Goal: Contribute content: Add original content to the website for others to see

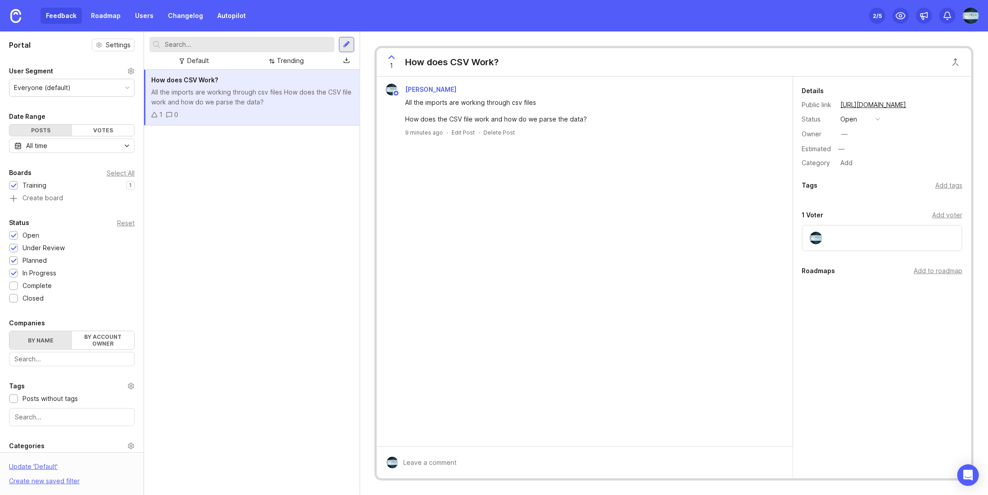
click at [192, 46] on input "text" at bounding box center [248, 45] width 166 height 10
click at [239, 259] on div "How does CSV Work? All the imports are working through csv files How does the C…" at bounding box center [252, 282] width 216 height 425
drag, startPoint x: 423, startPoint y: 102, endPoint x: 545, endPoint y: 110, distance: 122.2
click at [545, 110] on div "All the imports are working through csv files How does the CSV file work and ho…" at bounding box center [585, 111] width 360 height 27
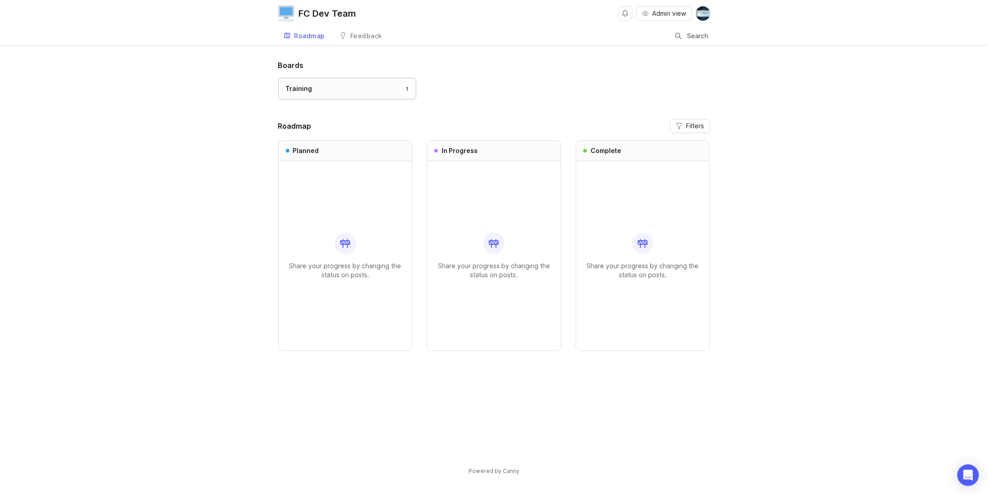
click at [319, 88] on div "Training 1" at bounding box center [347, 89] width 123 height 10
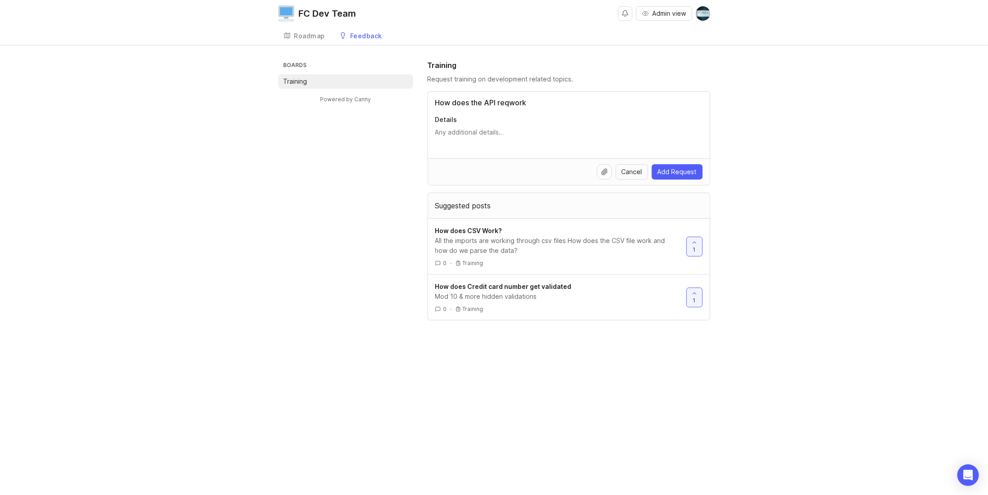
type input "How does the API reqwork"
type textarea "uest"
click at [489, 99] on input "How does the API reqwork" at bounding box center [568, 102] width 267 height 11
click at [498, 99] on input "How does the API reqwork" at bounding box center [568, 102] width 267 height 11
type input "How does the API request middleware's work"
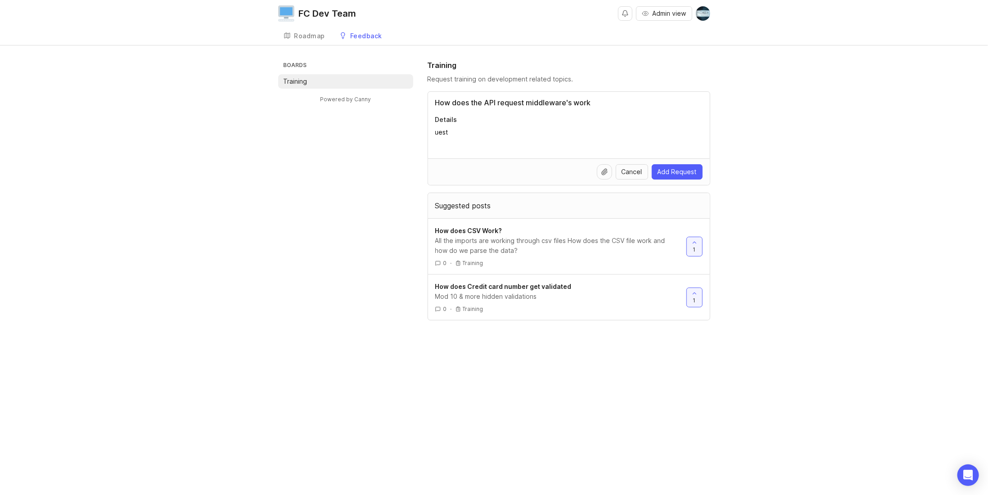
click at [461, 131] on textarea "uest" at bounding box center [568, 137] width 267 height 18
click at [438, 128] on textarea "uest" at bounding box center [568, 137] width 267 height 18
click at [438, 129] on textarea "uest" at bounding box center [568, 137] width 267 height 18
click at [601, 171] on div at bounding box center [604, 171] width 15 height 15
click at [480, 139] on textarea "Details" at bounding box center [568, 137] width 267 height 18
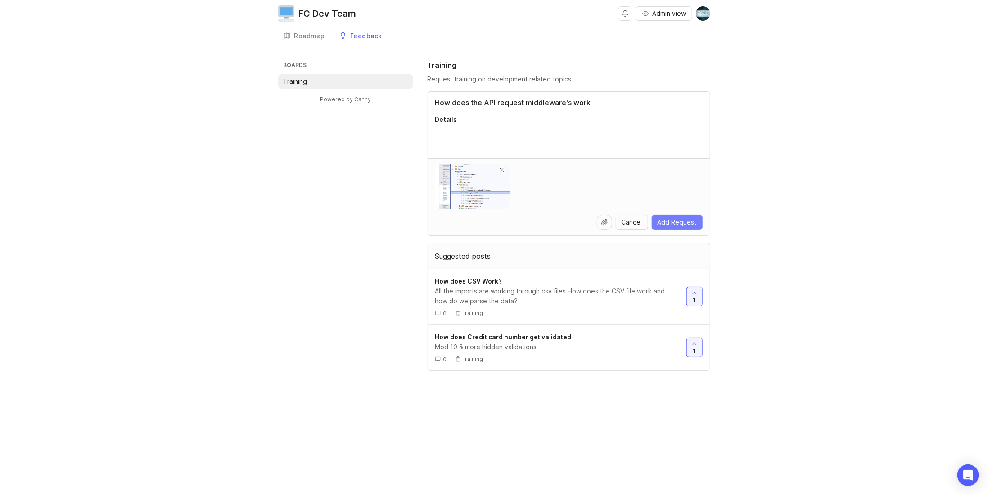
click at [677, 222] on span "Add Request" at bounding box center [677, 222] width 39 height 9
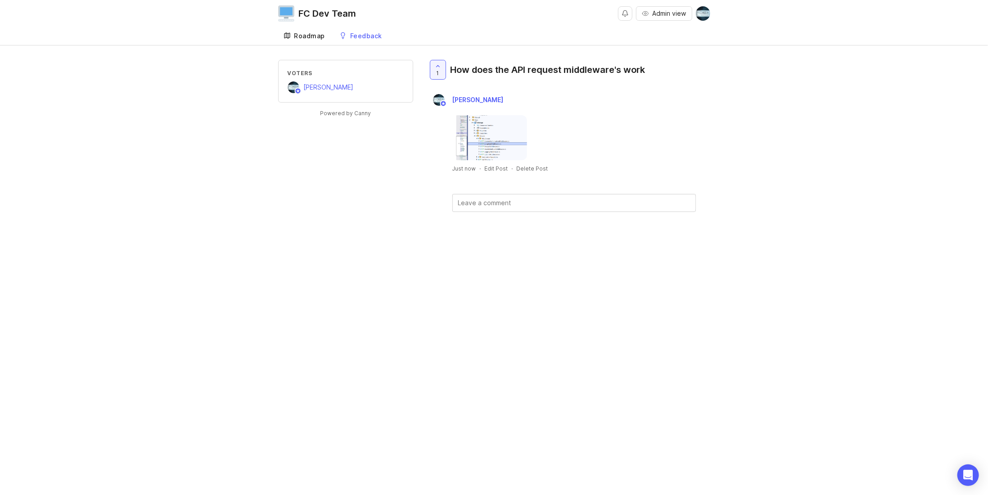
click at [299, 36] on div "Roadmap" at bounding box center [309, 36] width 31 height 6
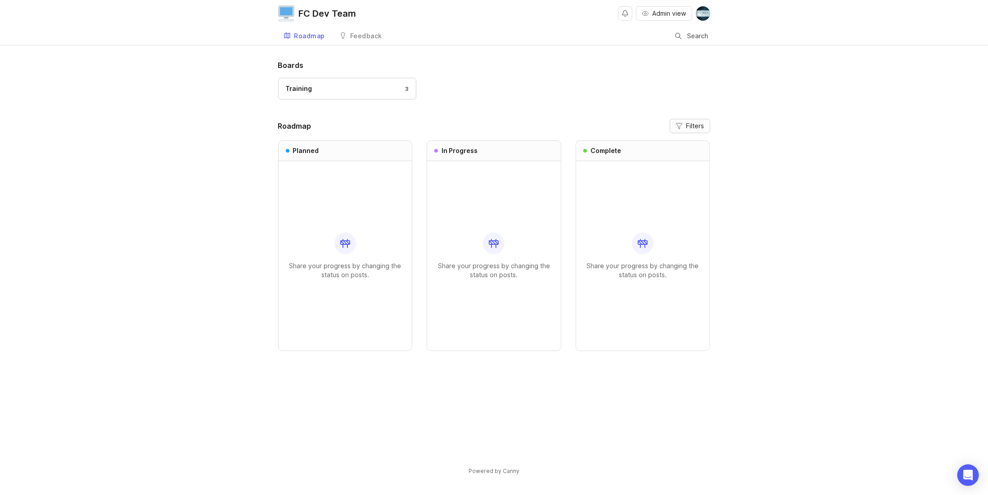
click at [690, 125] on span "Filters" at bounding box center [695, 126] width 18 height 9
click at [658, 173] on input "Show uncategorized posts" at bounding box center [650, 172] width 15 height 9
checkbox input "false"
click at [708, 180] on div "Share your progress by changing the status on posts." at bounding box center [643, 255] width 134 height 189
click at [694, 126] on span "Filters" at bounding box center [695, 126] width 18 height 9
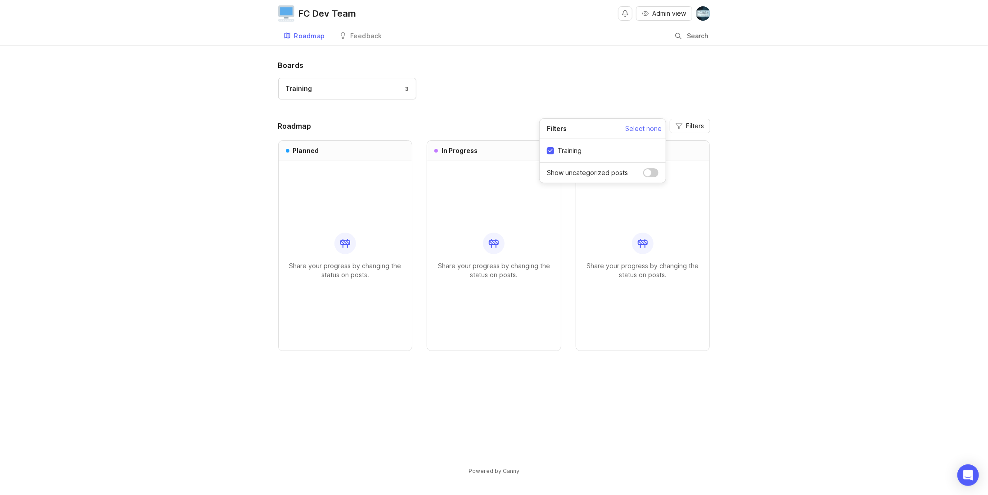
click at [645, 173] on input "Show uncategorized posts" at bounding box center [650, 172] width 15 height 9
checkbox input "true"
click at [330, 121] on header "Roadmap Filters" at bounding box center [494, 126] width 432 height 14
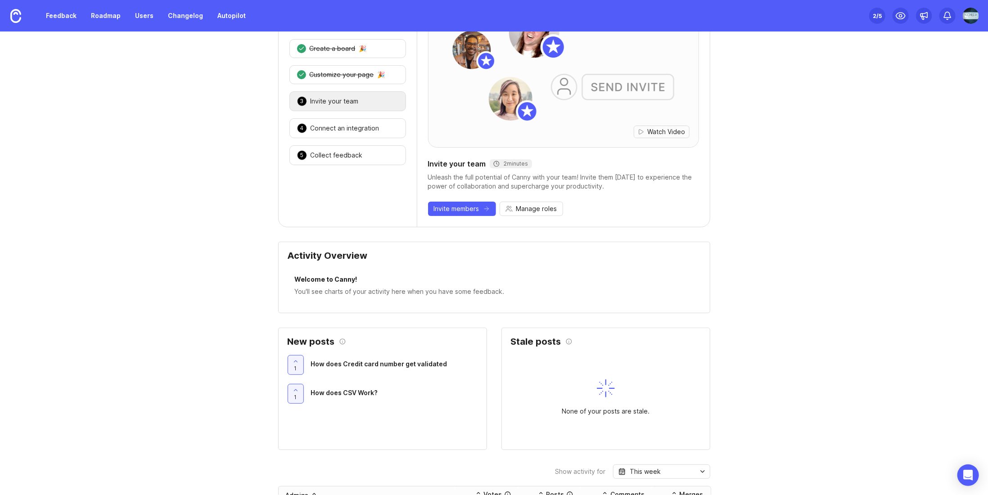
scroll to position [90, 0]
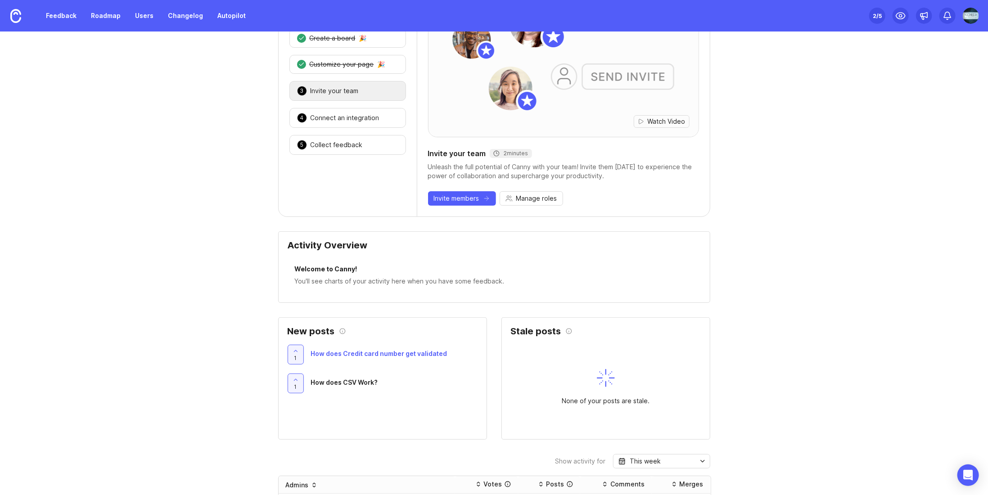
click at [379, 350] on span "How does Credit card number get validated" at bounding box center [379, 354] width 136 height 8
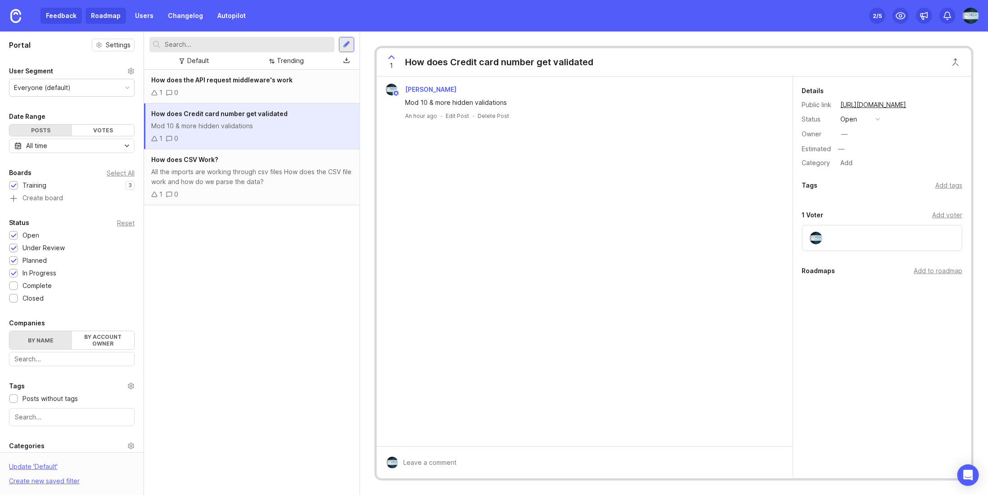
click at [100, 16] on link "Roadmap" at bounding box center [106, 16] width 41 height 16
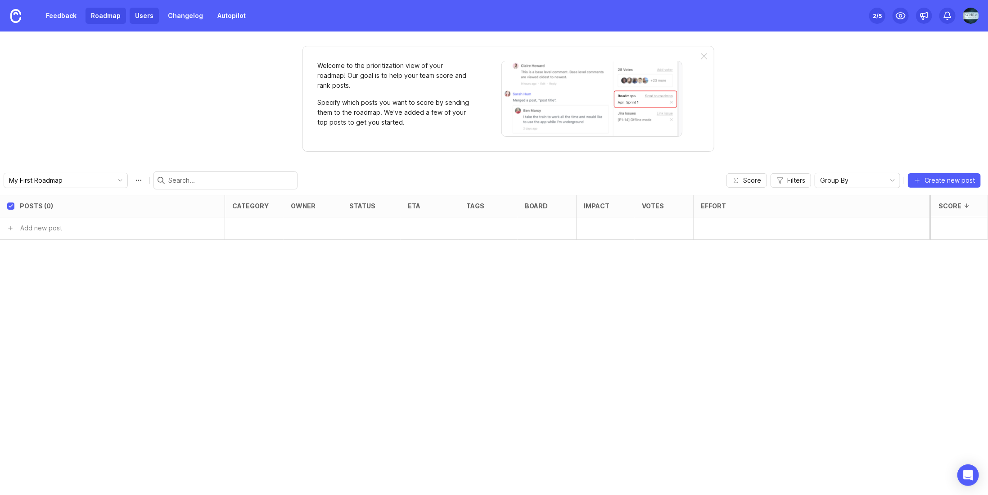
click at [141, 14] on link "Users" at bounding box center [144, 16] width 29 height 16
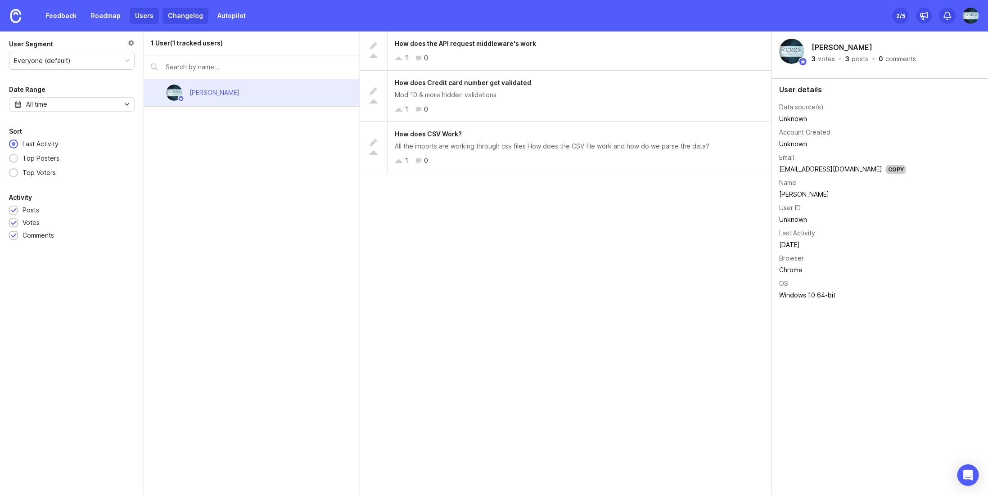
click at [178, 14] on link "Changelog" at bounding box center [185, 16] width 46 height 16
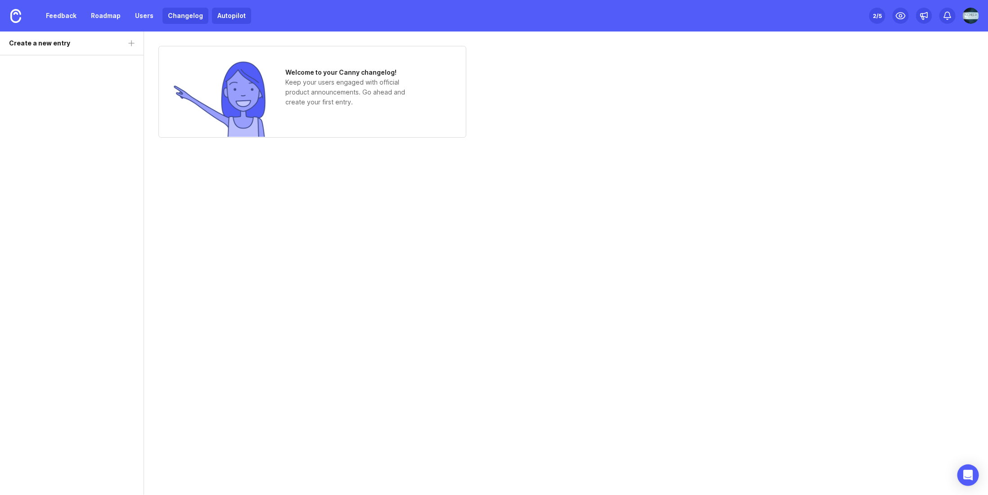
click at [218, 13] on link "Autopilot" at bounding box center [231, 16] width 39 height 16
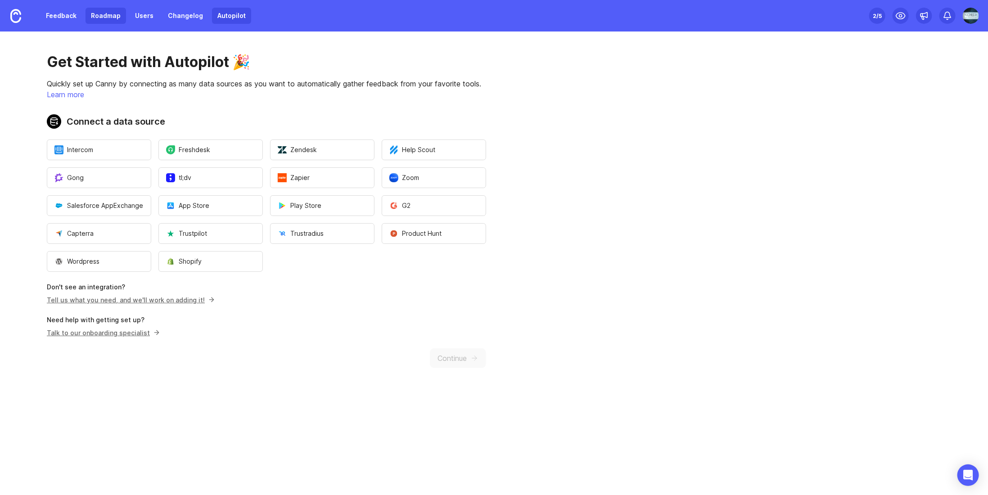
click at [111, 15] on link "Roadmap" at bounding box center [106, 16] width 41 height 16
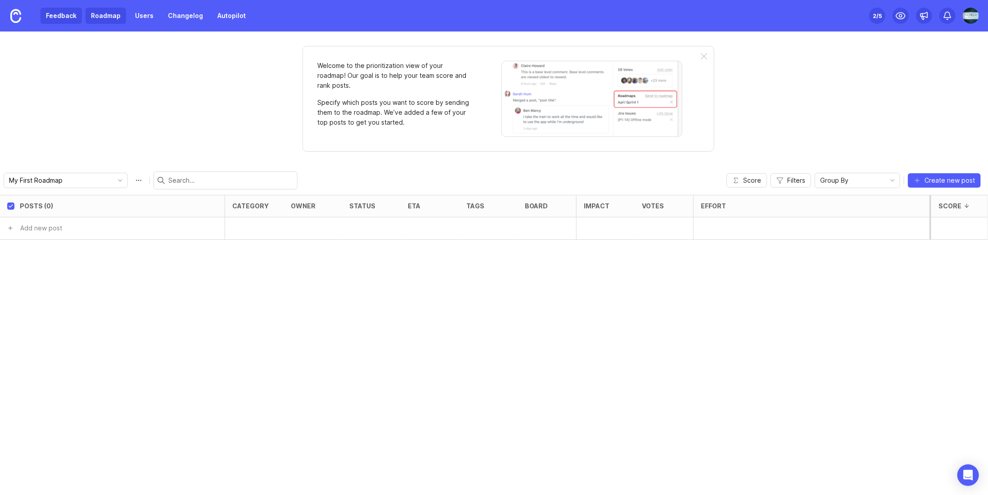
click at [66, 17] on link "Feedback" at bounding box center [61, 16] width 41 height 16
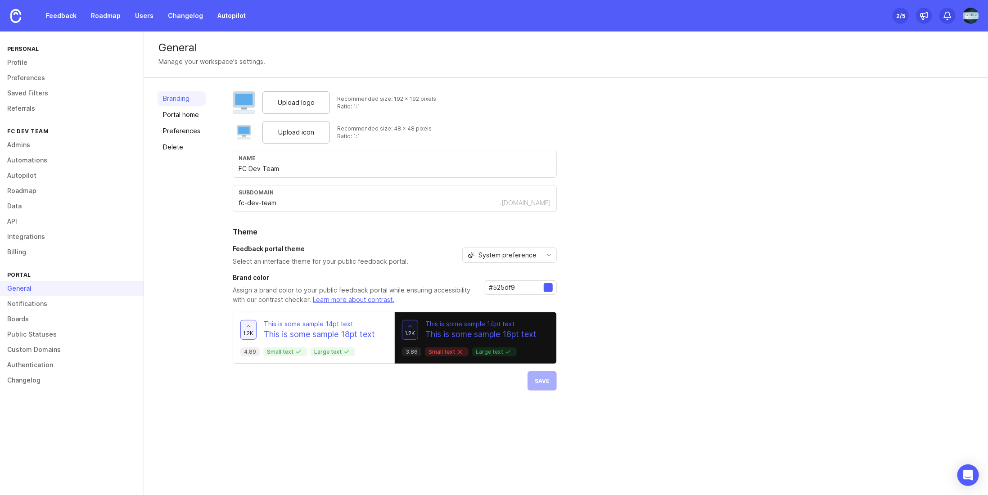
click at [534, 285] on input "#525df9" at bounding box center [516, 288] width 55 height 10
click at [171, 117] on link "Portal home" at bounding box center [182, 115] width 48 height 14
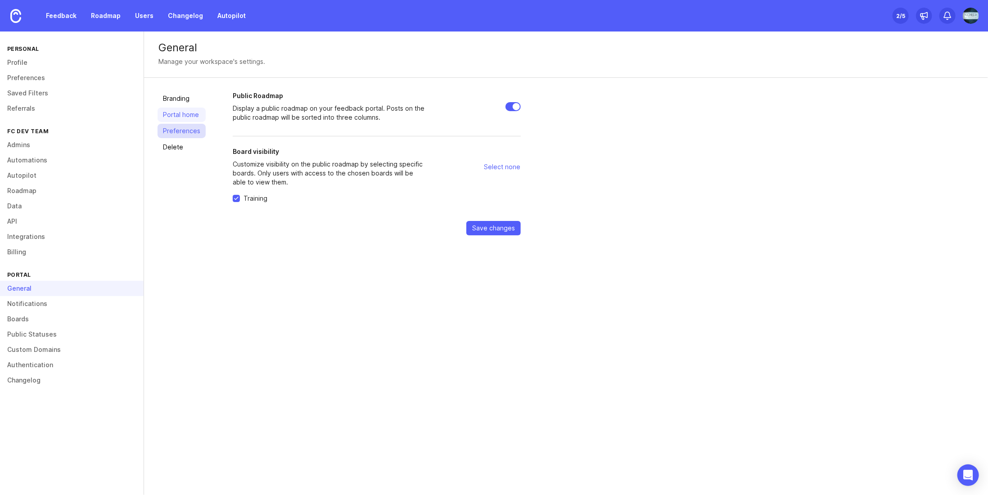
click at [181, 132] on link "Preferences" at bounding box center [182, 131] width 48 height 14
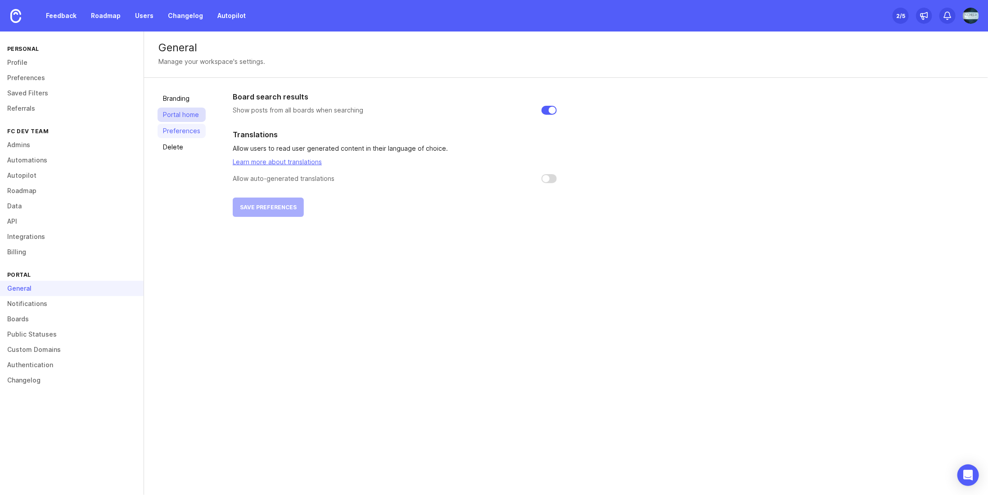
click at [180, 115] on link "Portal home" at bounding box center [182, 115] width 48 height 14
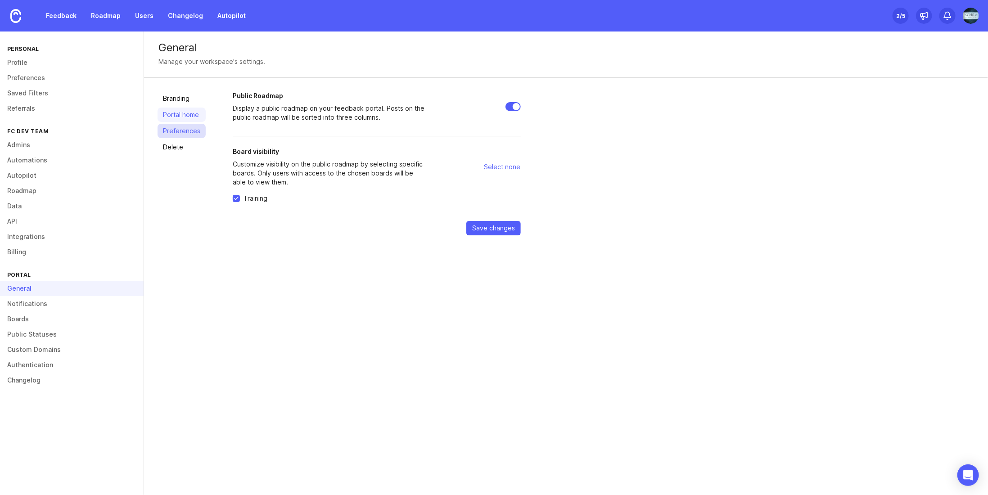
click at [176, 131] on link "Preferences" at bounding box center [182, 131] width 48 height 14
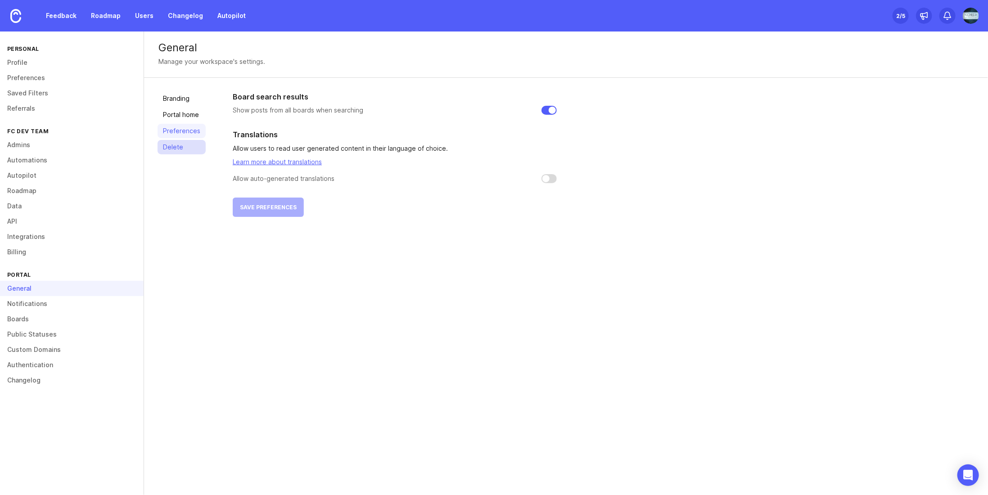
click at [169, 140] on link "Delete" at bounding box center [182, 147] width 48 height 14
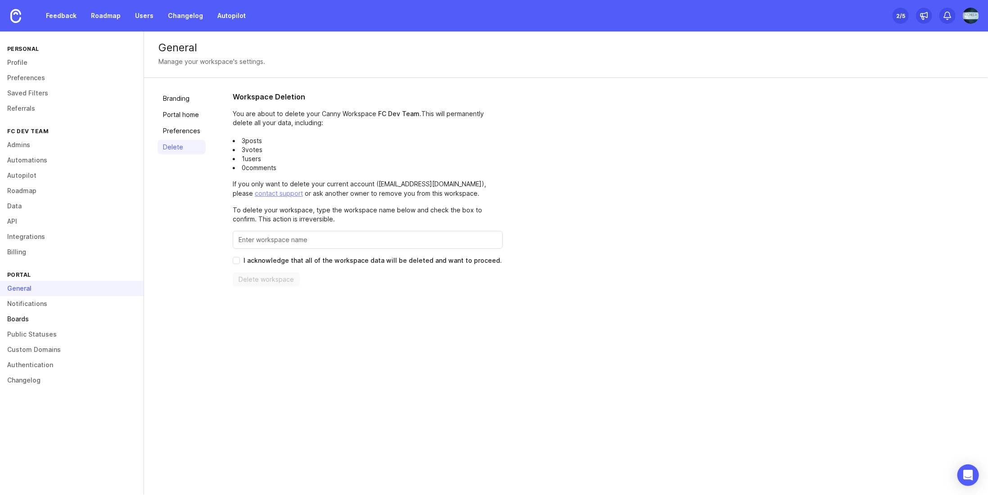
click at [29, 316] on link "Boards" at bounding box center [72, 318] width 144 height 15
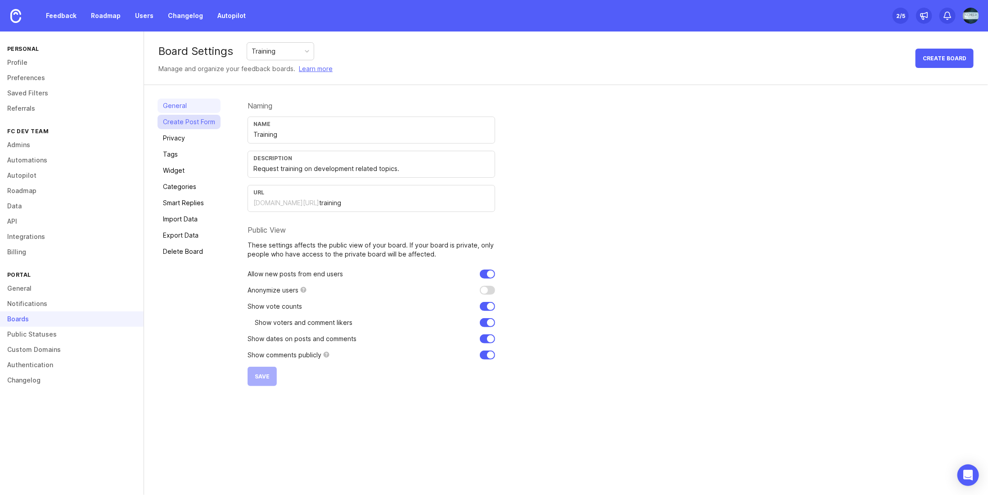
click at [196, 123] on link "Create Post Form" at bounding box center [189, 122] width 63 height 14
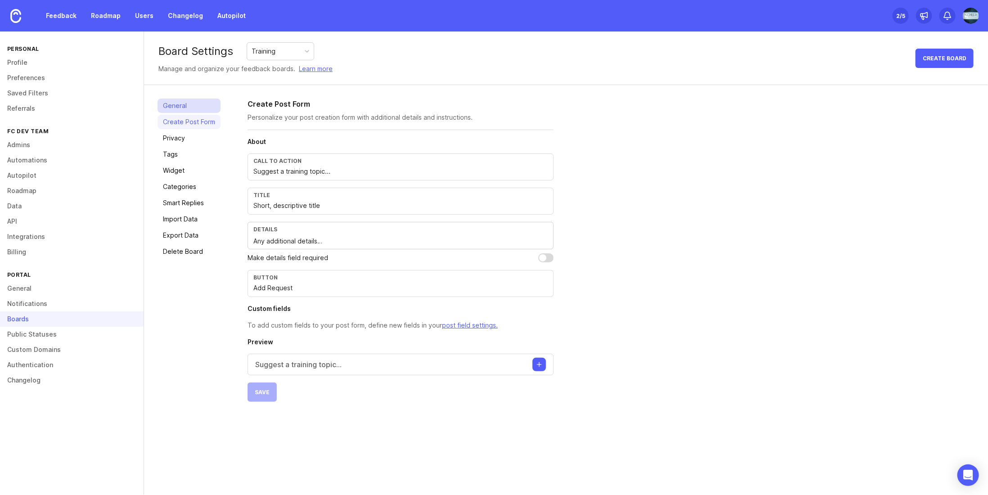
click at [187, 107] on link "General" at bounding box center [189, 106] width 63 height 14
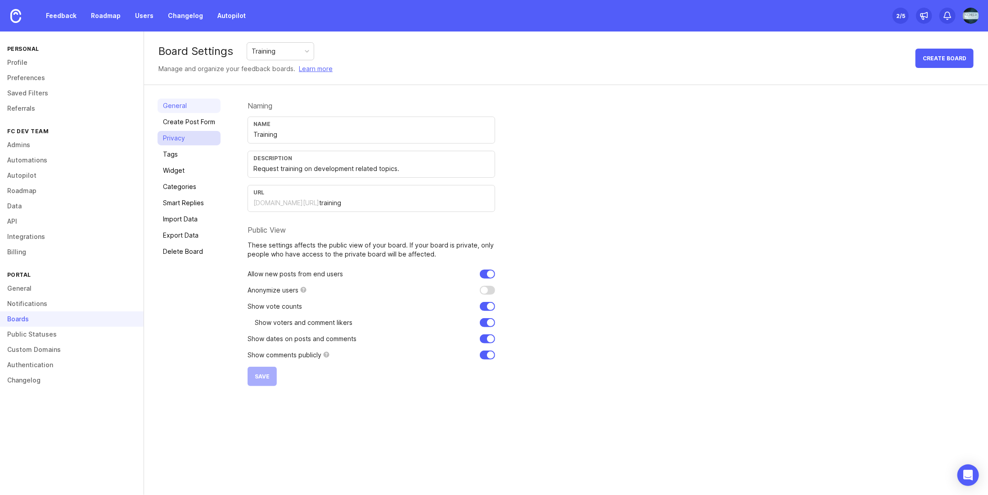
click at [184, 138] on link "Privacy" at bounding box center [189, 138] width 63 height 14
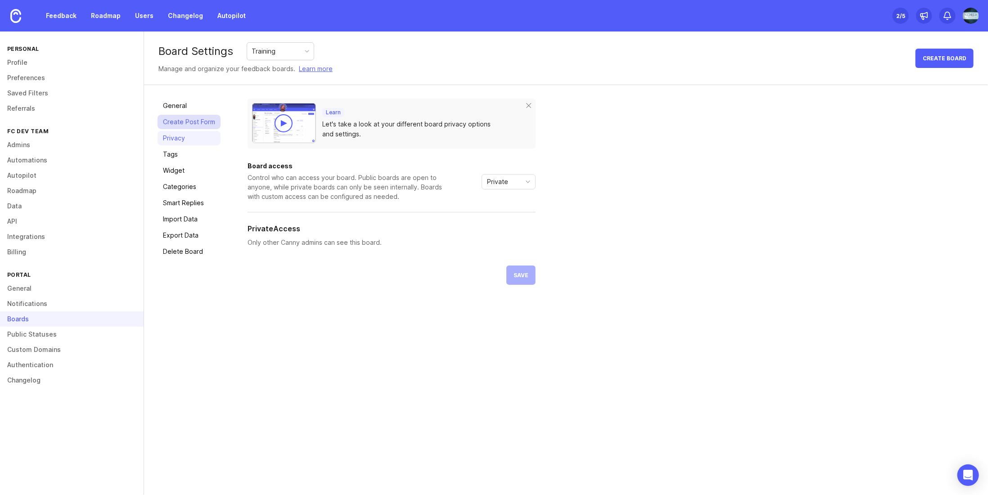
click at [181, 125] on link "Create Post Form" at bounding box center [189, 122] width 63 height 14
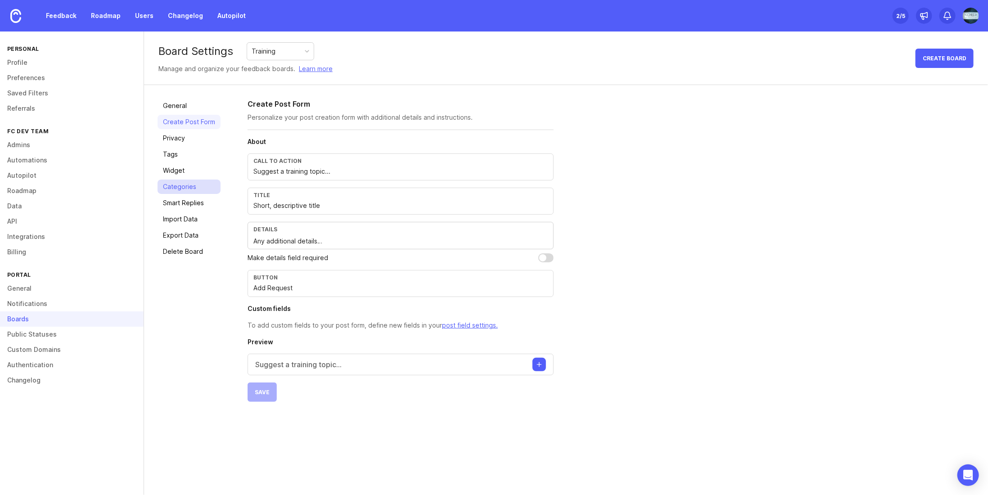
click at [179, 185] on link "Categories" at bounding box center [189, 187] width 63 height 14
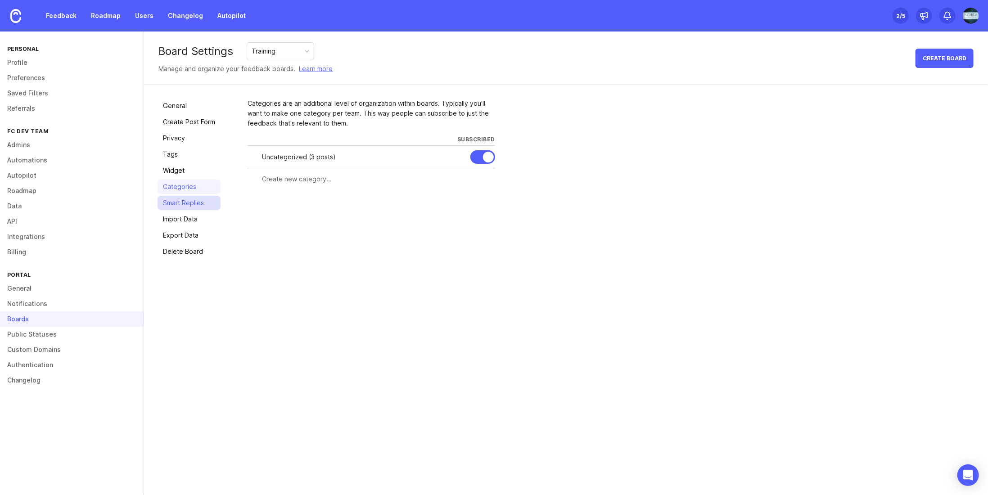
click at [203, 200] on link "Smart Replies" at bounding box center [189, 203] width 63 height 14
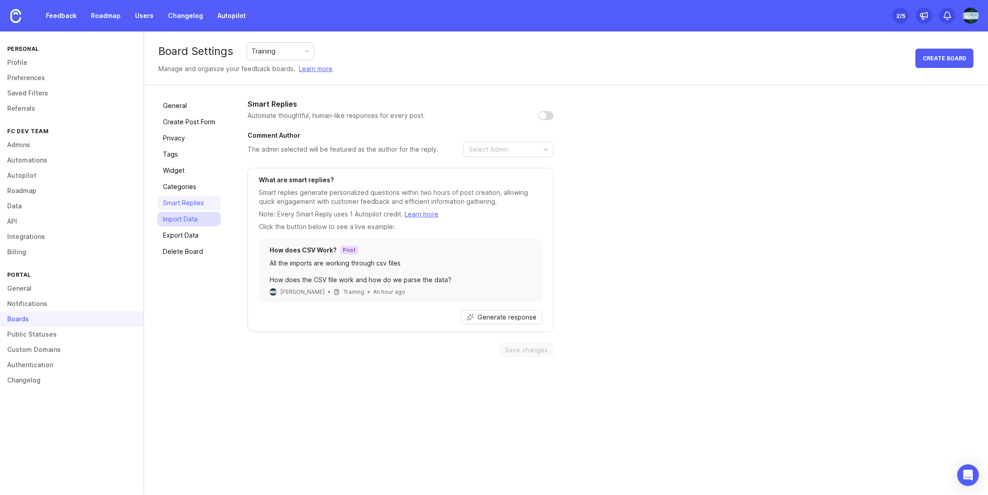
click at [167, 218] on link "Import Data" at bounding box center [189, 219] width 63 height 14
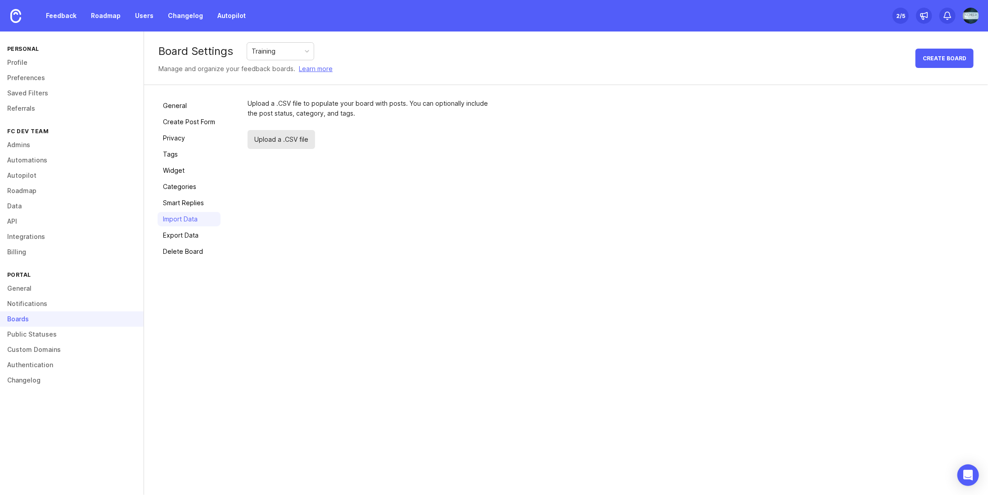
click at [271, 57] on div "Training" at bounding box center [280, 51] width 67 height 17
click at [289, 50] on div "Training" at bounding box center [280, 51] width 67 height 17
click at [320, 69] on link "Learn more" at bounding box center [316, 69] width 34 height 10
click at [65, 330] on link "Public Statuses" at bounding box center [72, 334] width 144 height 15
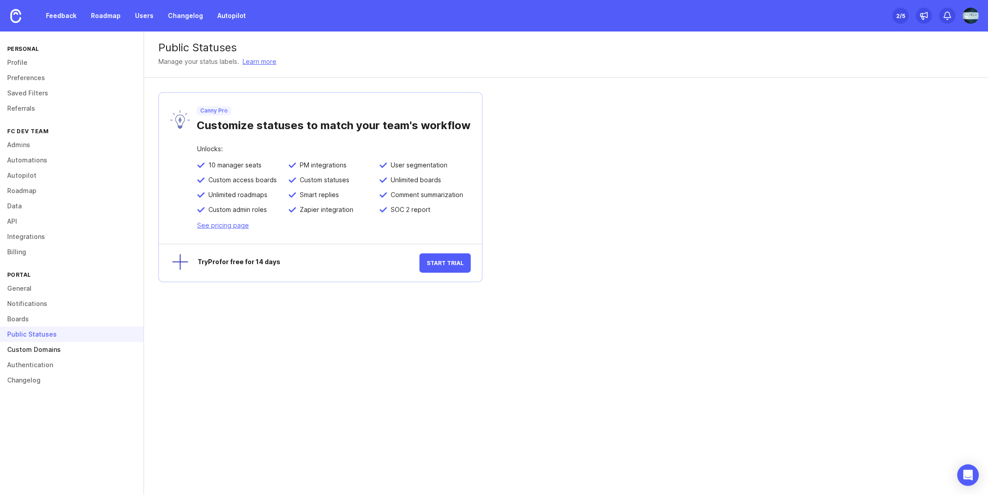
click at [44, 353] on link "Custom Domains" at bounding box center [72, 349] width 144 height 15
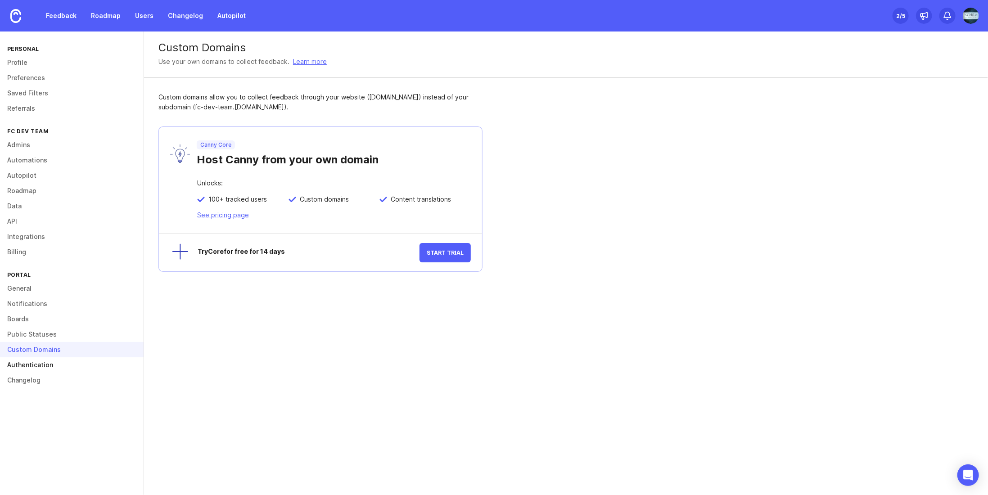
click at [41, 364] on link "Authentication" at bounding box center [72, 364] width 144 height 15
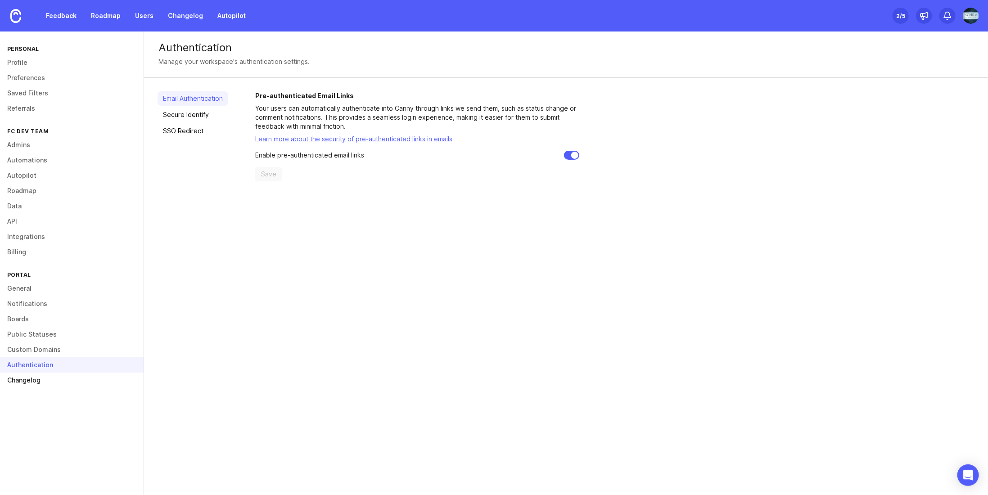
click at [29, 379] on link "Changelog" at bounding box center [72, 380] width 144 height 15
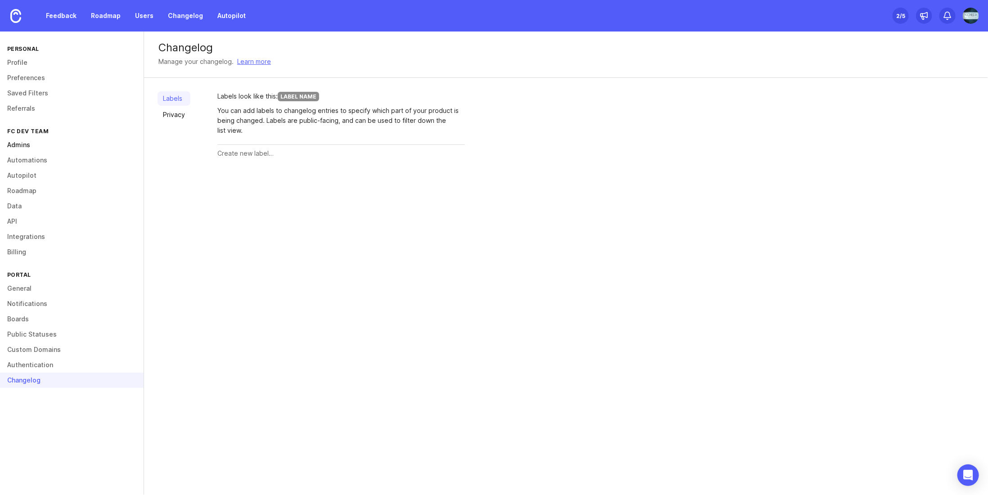
click at [30, 147] on link "Admins" at bounding box center [72, 144] width 144 height 15
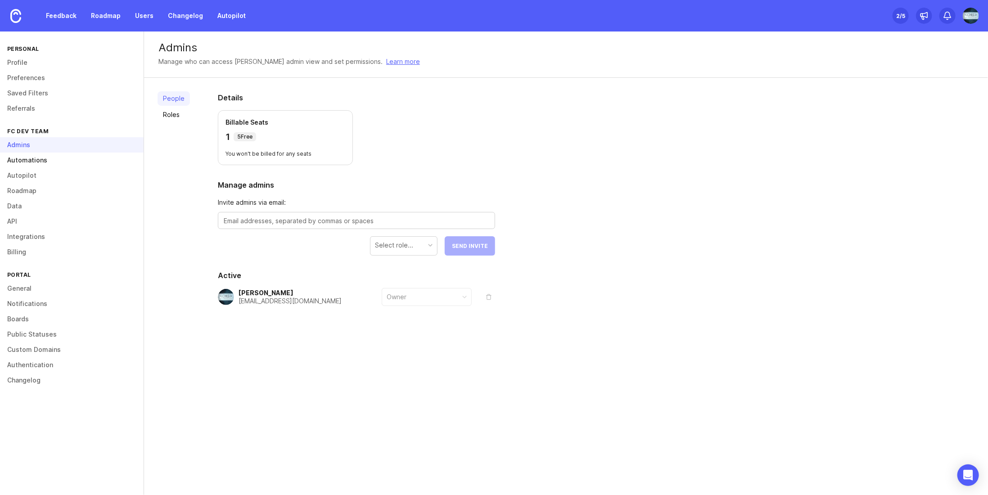
click at [22, 163] on link "Automations" at bounding box center [72, 160] width 144 height 15
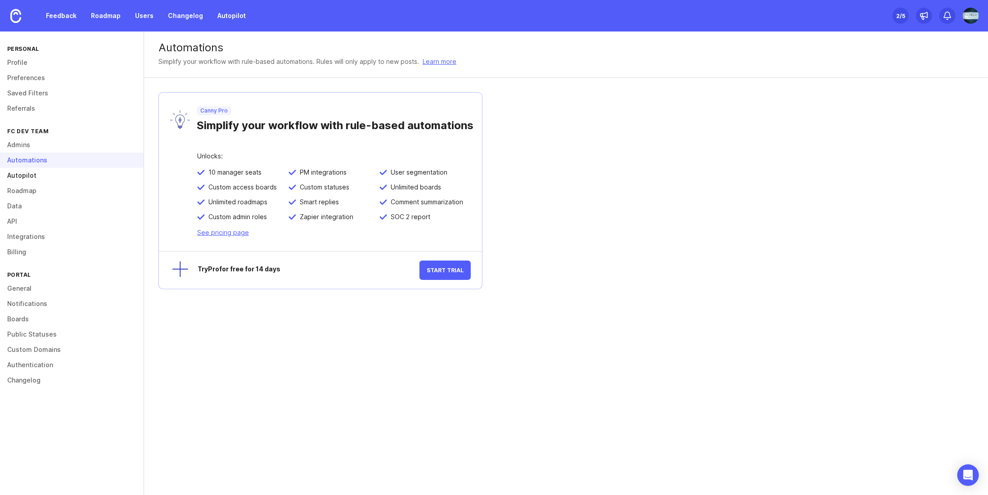
click at [24, 177] on link "Autopilot" at bounding box center [72, 175] width 144 height 15
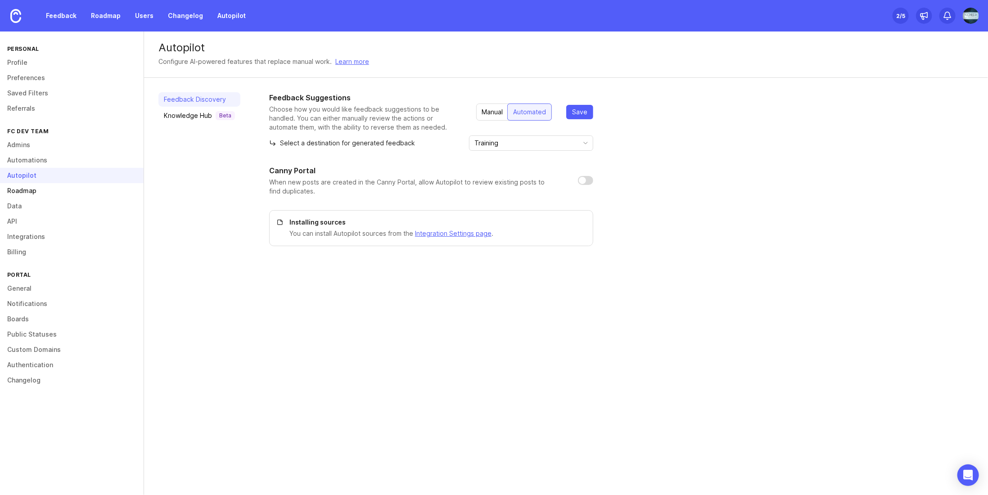
click at [23, 192] on link "Roadmap" at bounding box center [72, 190] width 144 height 15
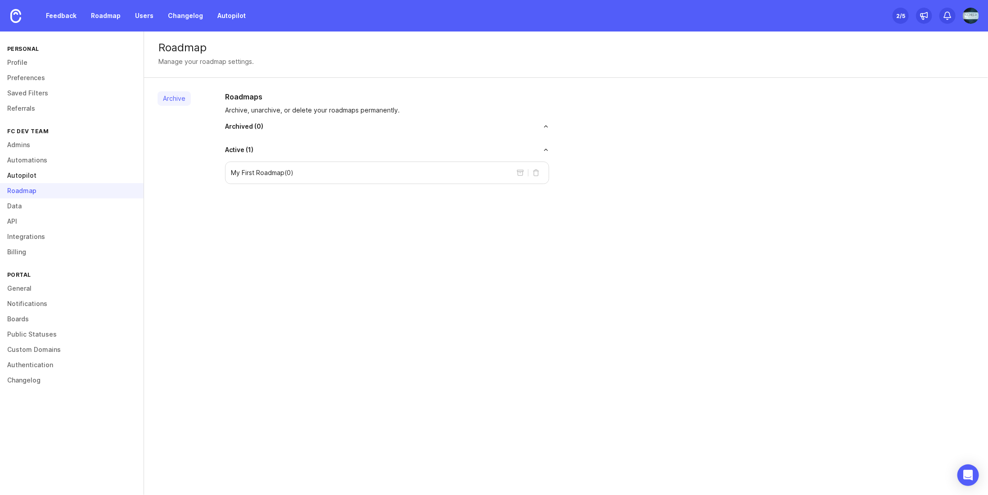
click at [22, 179] on link "Autopilot" at bounding box center [72, 175] width 144 height 15
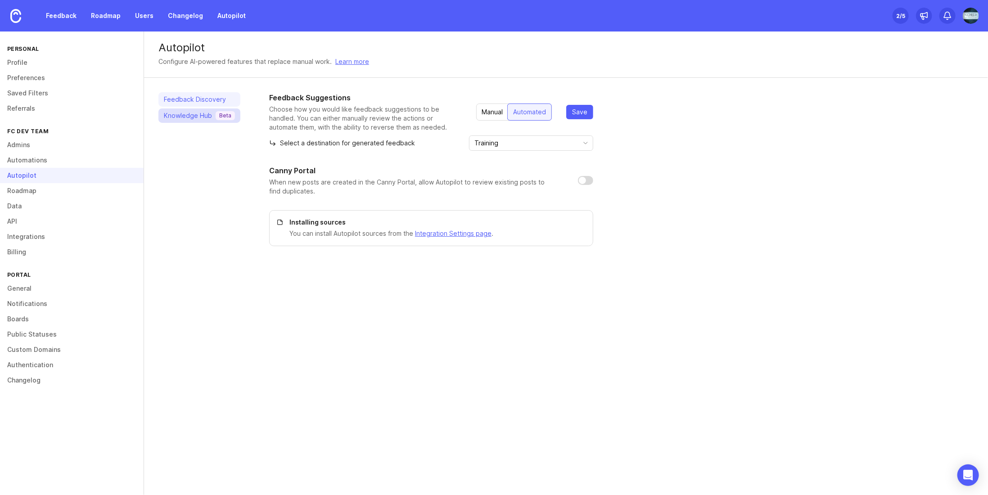
click at [182, 112] on div "Knowledge Hub Beta" at bounding box center [199, 115] width 71 height 9
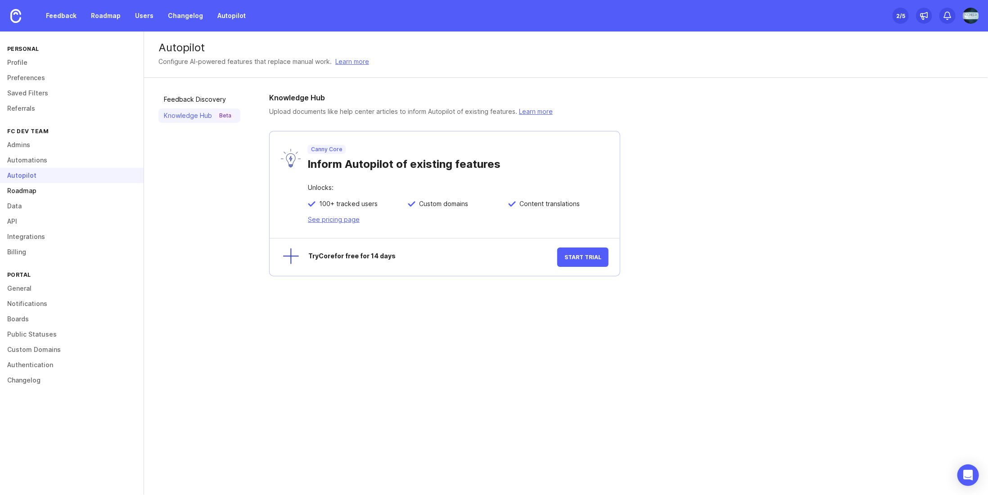
click at [32, 192] on link "Roadmap" at bounding box center [72, 190] width 144 height 15
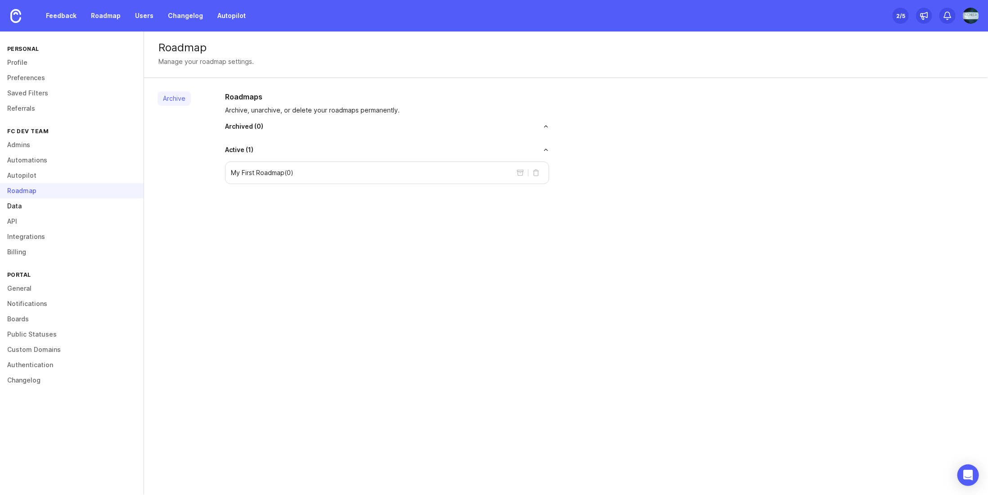
click at [15, 206] on link "Data" at bounding box center [72, 205] width 144 height 15
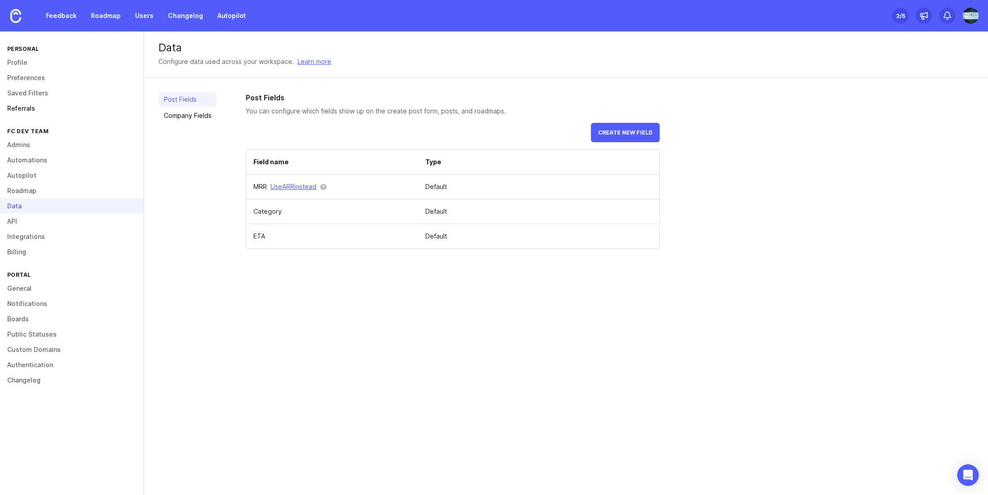
click at [28, 113] on link "Referrals" at bounding box center [72, 108] width 144 height 15
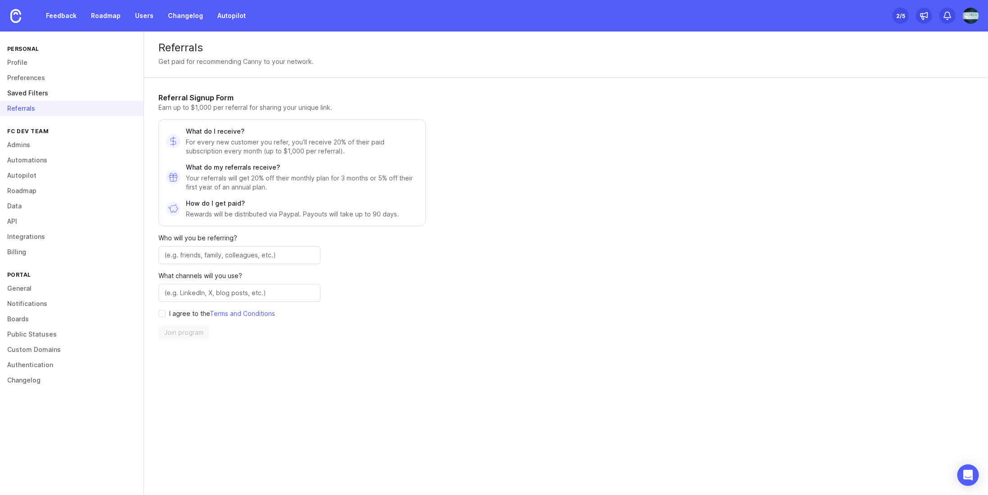
click at [32, 96] on link "Saved Filters" at bounding box center [72, 93] width 144 height 15
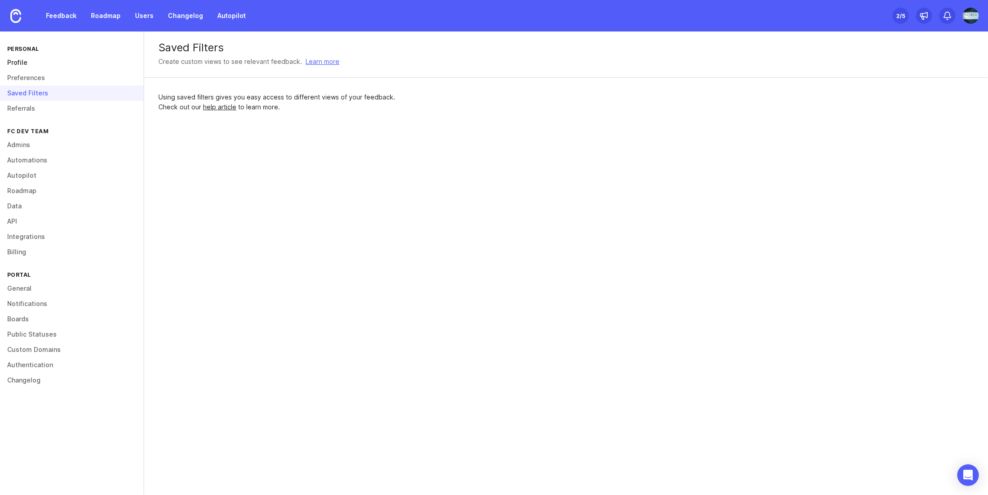
click at [29, 60] on link "Profile" at bounding box center [72, 62] width 144 height 15
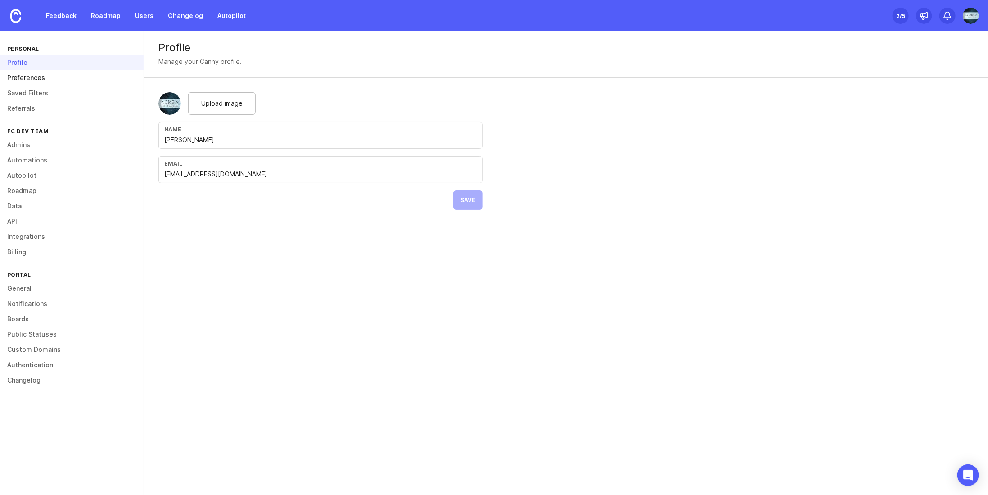
click at [27, 76] on link "Preferences" at bounding box center [72, 77] width 144 height 15
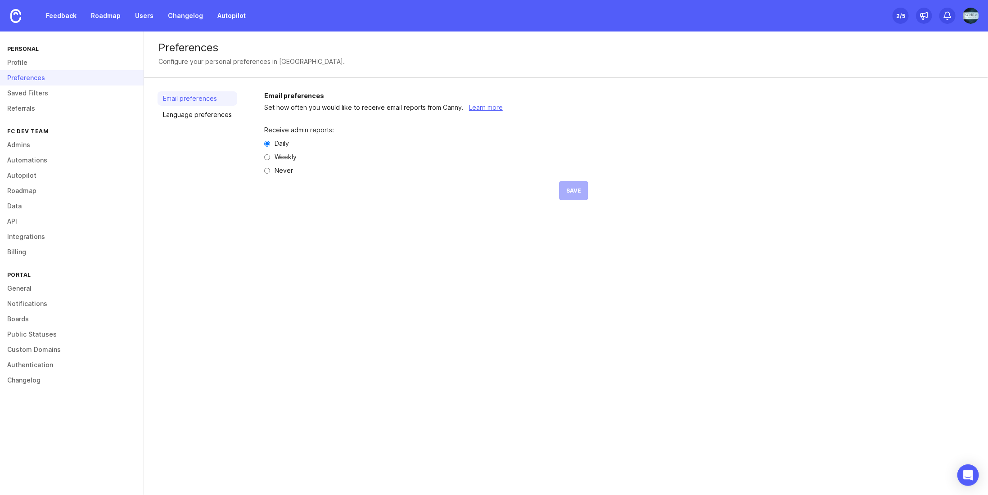
click at [900, 16] on div "2 /5" at bounding box center [900, 15] width 9 height 13
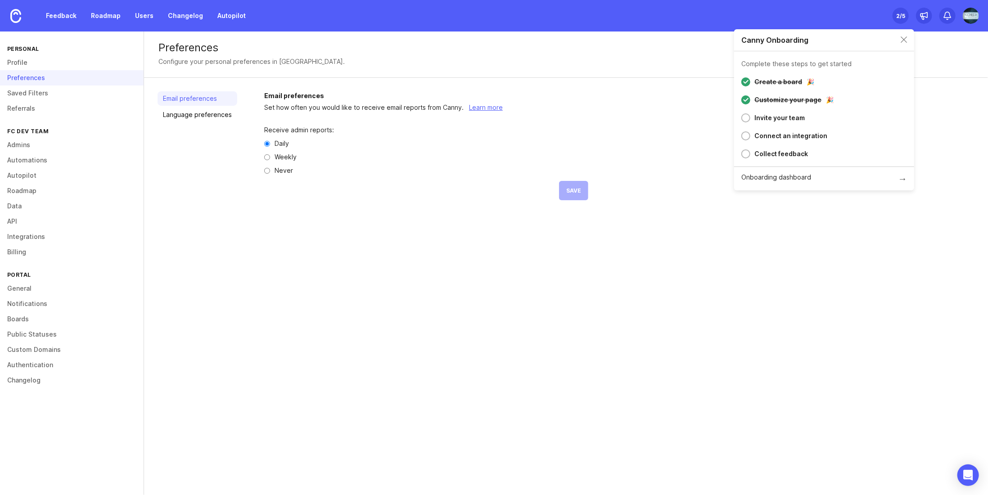
click at [974, 15] on img at bounding box center [971, 16] width 16 height 16
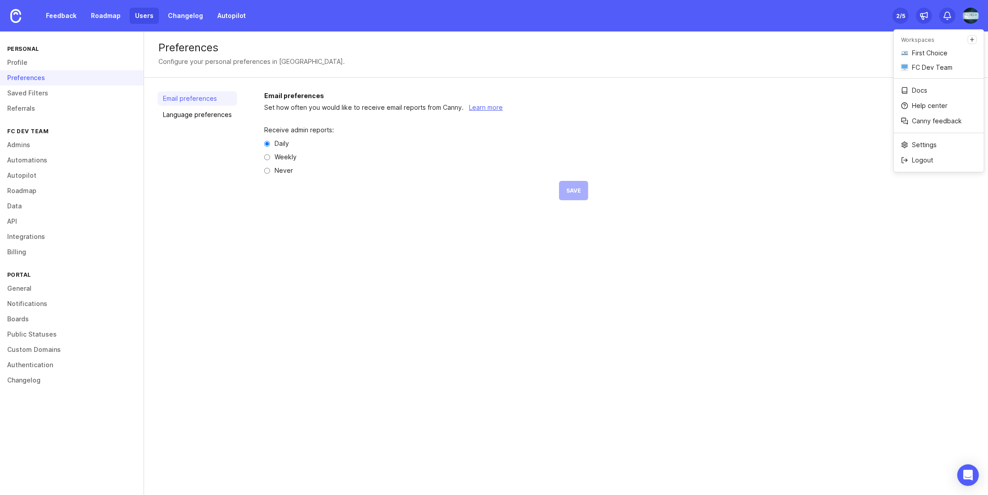
click at [140, 16] on link "Users" at bounding box center [144, 16] width 29 height 16
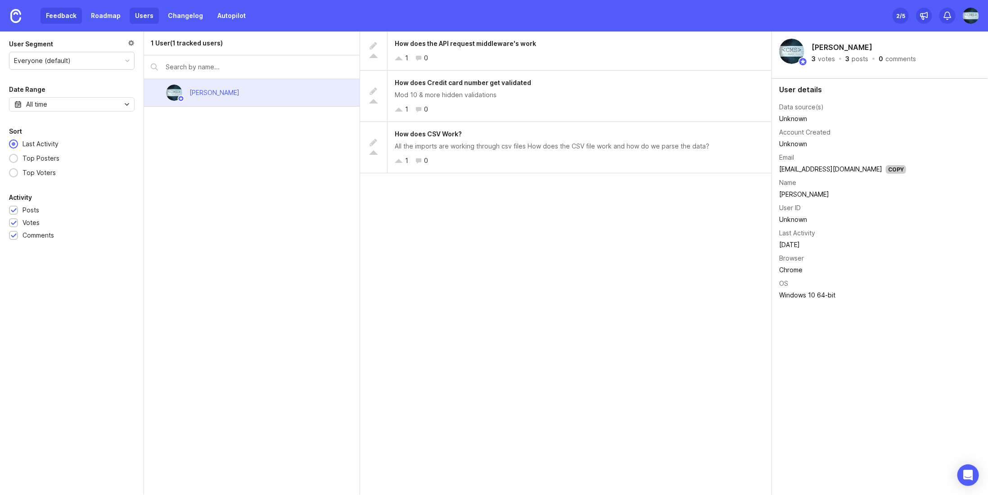
click at [59, 16] on link "Feedback" at bounding box center [61, 16] width 41 height 16
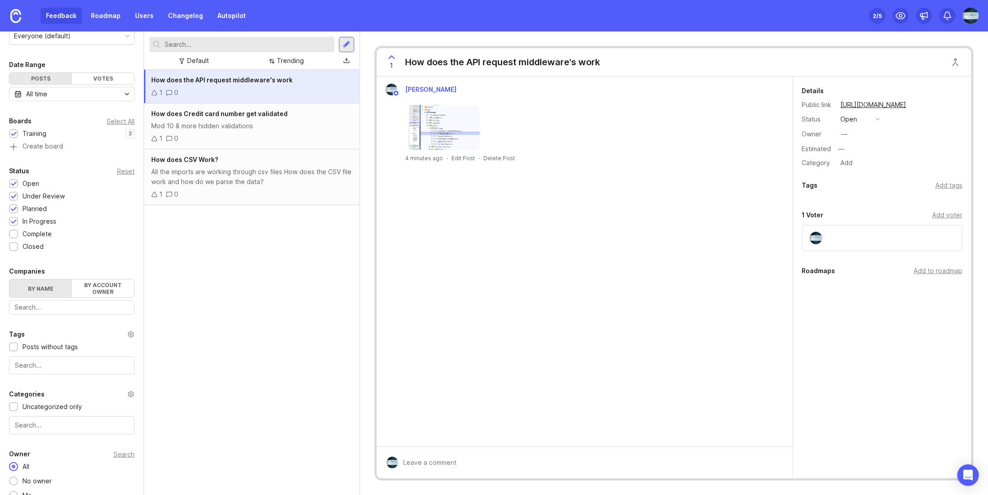
scroll to position [61, 0]
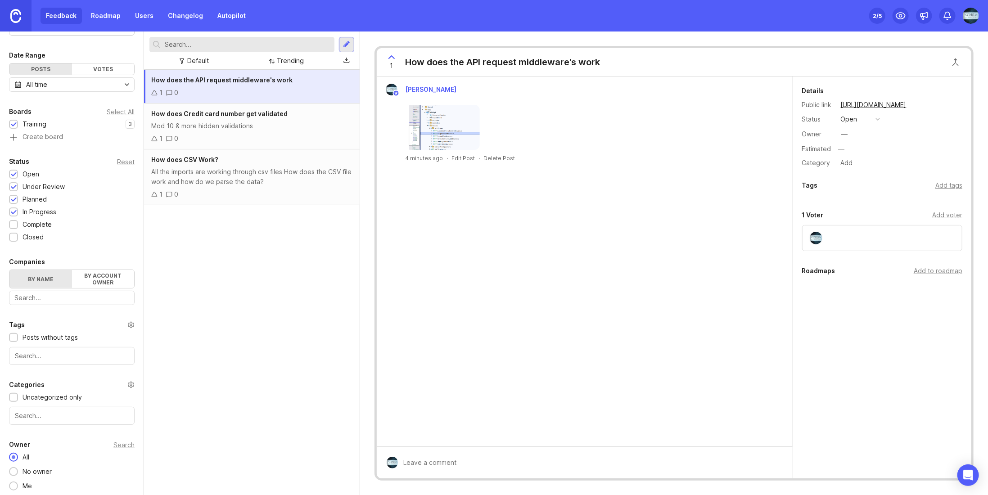
click at [13, 18] on img at bounding box center [15, 16] width 11 height 14
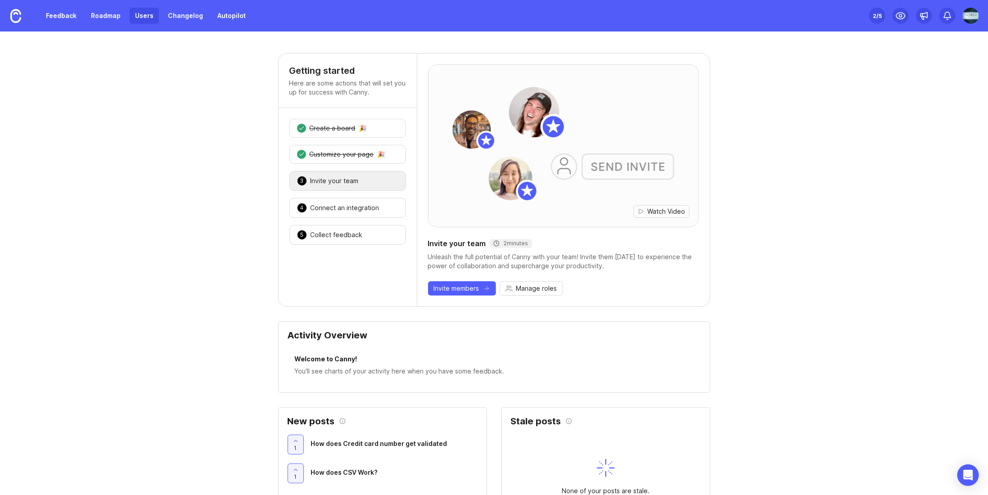
click at [139, 15] on link "Users" at bounding box center [144, 16] width 29 height 16
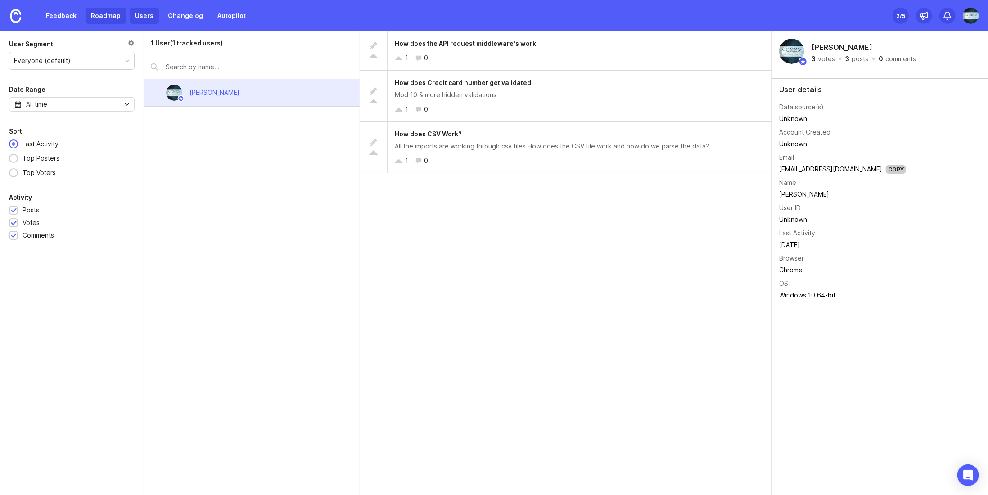
click at [104, 19] on link "Roadmap" at bounding box center [106, 16] width 41 height 16
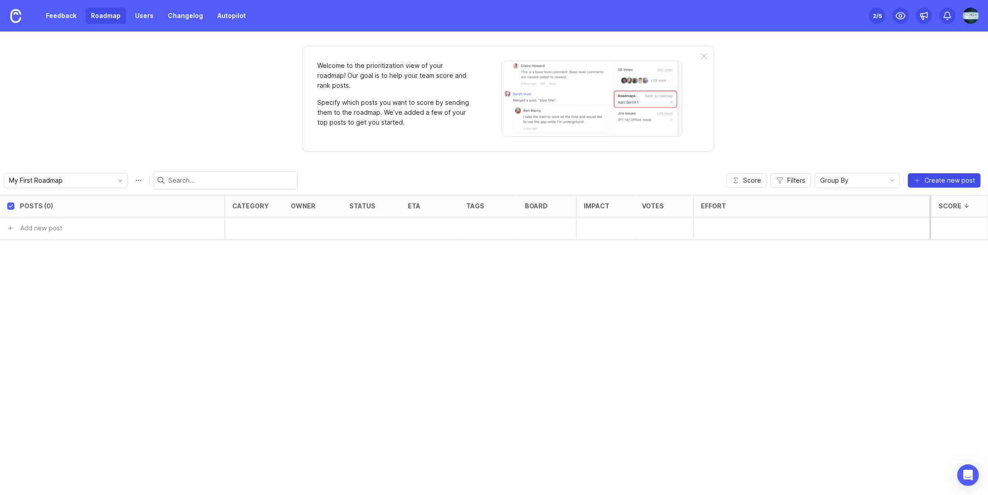
click at [928, 177] on span "Create new post" at bounding box center [950, 180] width 50 height 9
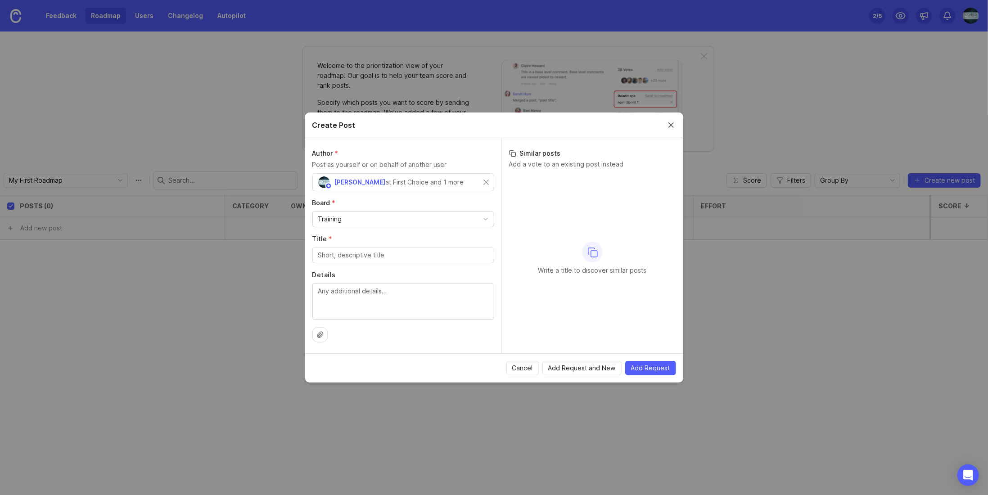
click at [672, 127] on button "Close create post modal" at bounding box center [671, 125] width 10 height 10
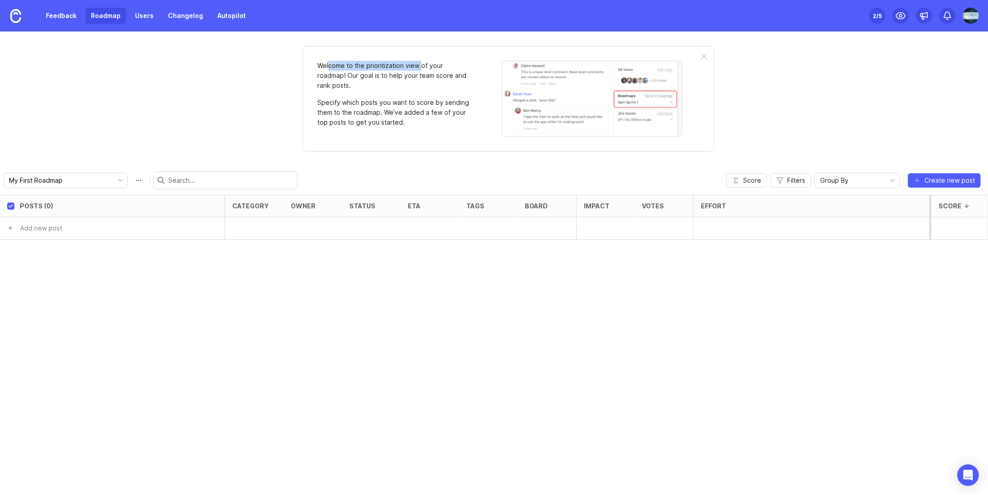
drag, startPoint x: 328, startPoint y: 58, endPoint x: 420, endPoint y: 67, distance: 92.2
click at [420, 67] on div "Welcome to the prioritization view of your roadmap! Our goal is to help your te…" at bounding box center [508, 99] width 412 height 106
click at [374, 98] on p "Specify which posts you want to score by sending them to the roadmap. We’ve add…" at bounding box center [393, 113] width 153 height 30
click at [910, 17] on div "Set up Canny 2 /5" at bounding box center [924, 16] width 110 height 32
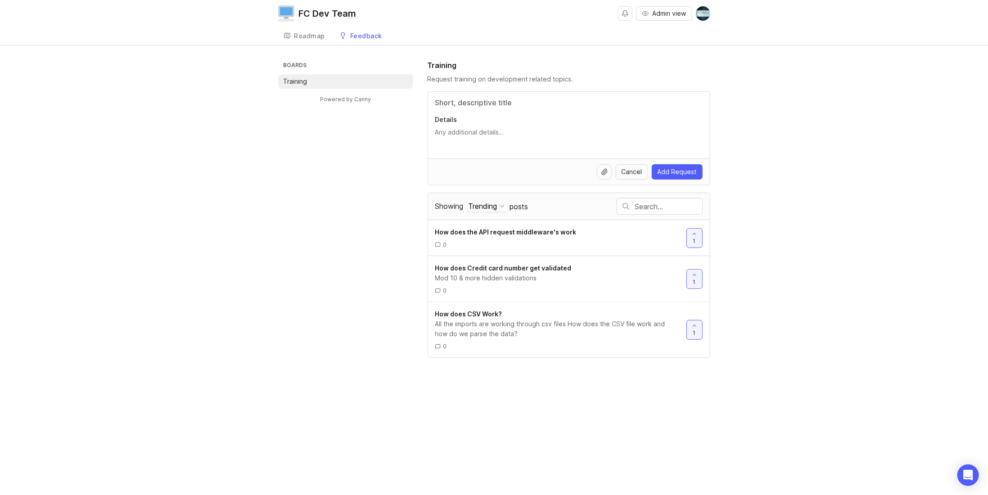
click at [327, 168] on div "Boards Training Powered by Canny Training Request training on development relat…" at bounding box center [494, 209] width 432 height 298
click at [658, 202] on input "text" at bounding box center [668, 207] width 67 height 10
